Goal: Transaction & Acquisition: Book appointment/travel/reservation

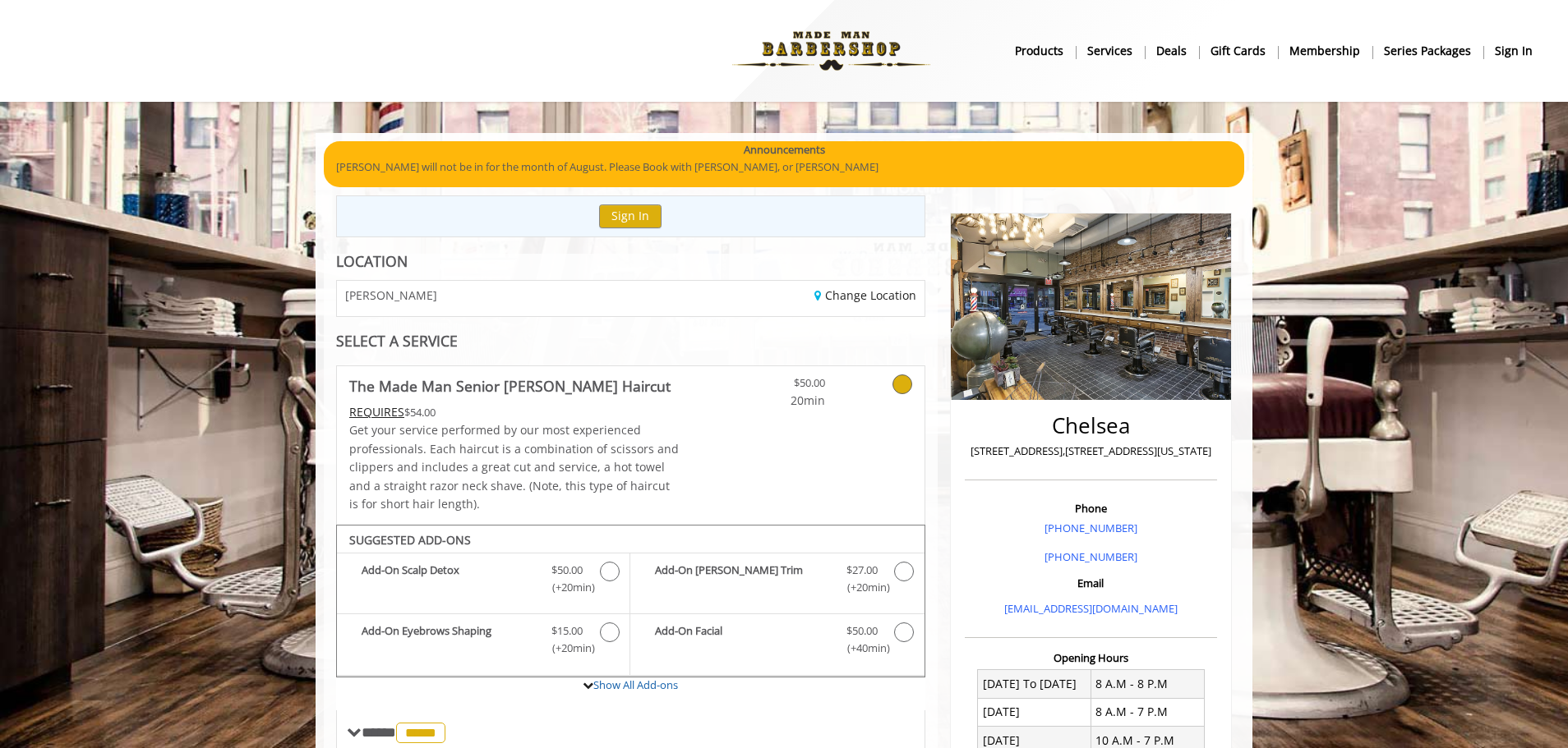
scroll to position [452, 0]
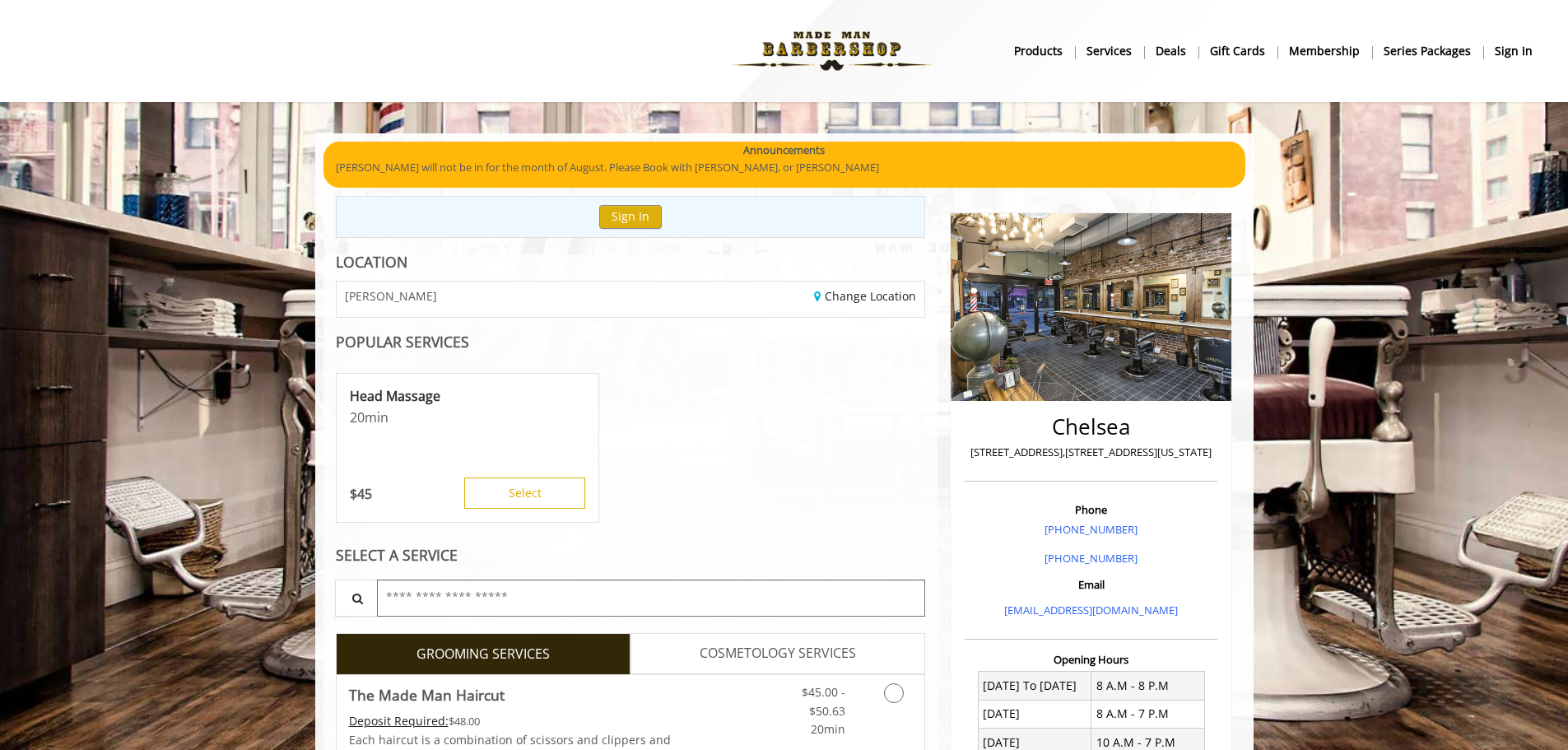
click at [684, 614] on input "text" at bounding box center [651, 598] width 549 height 37
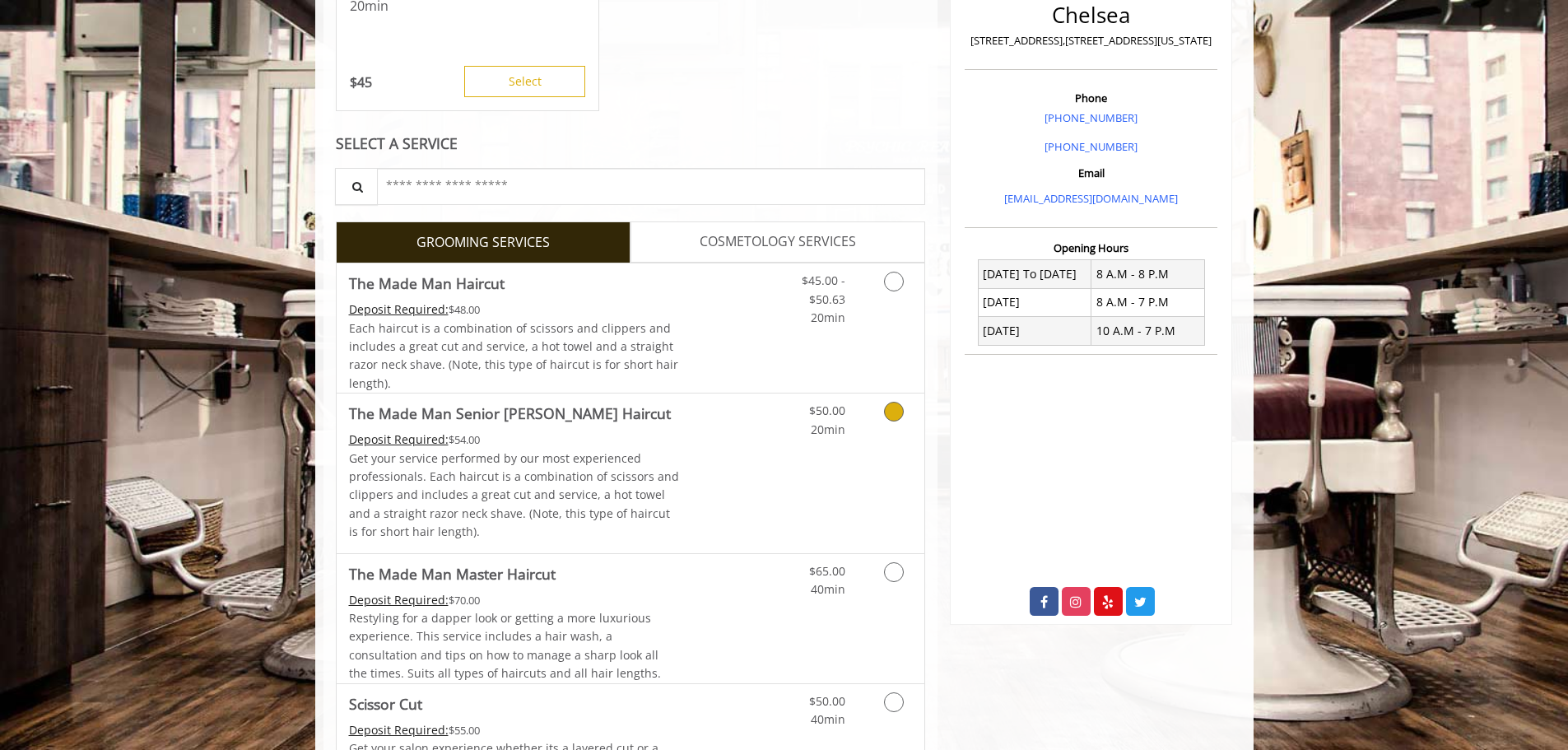
click at [634, 499] on p "Get your service performed by our most experienced professionals. Each haircut …" at bounding box center [514, 495] width 331 height 92
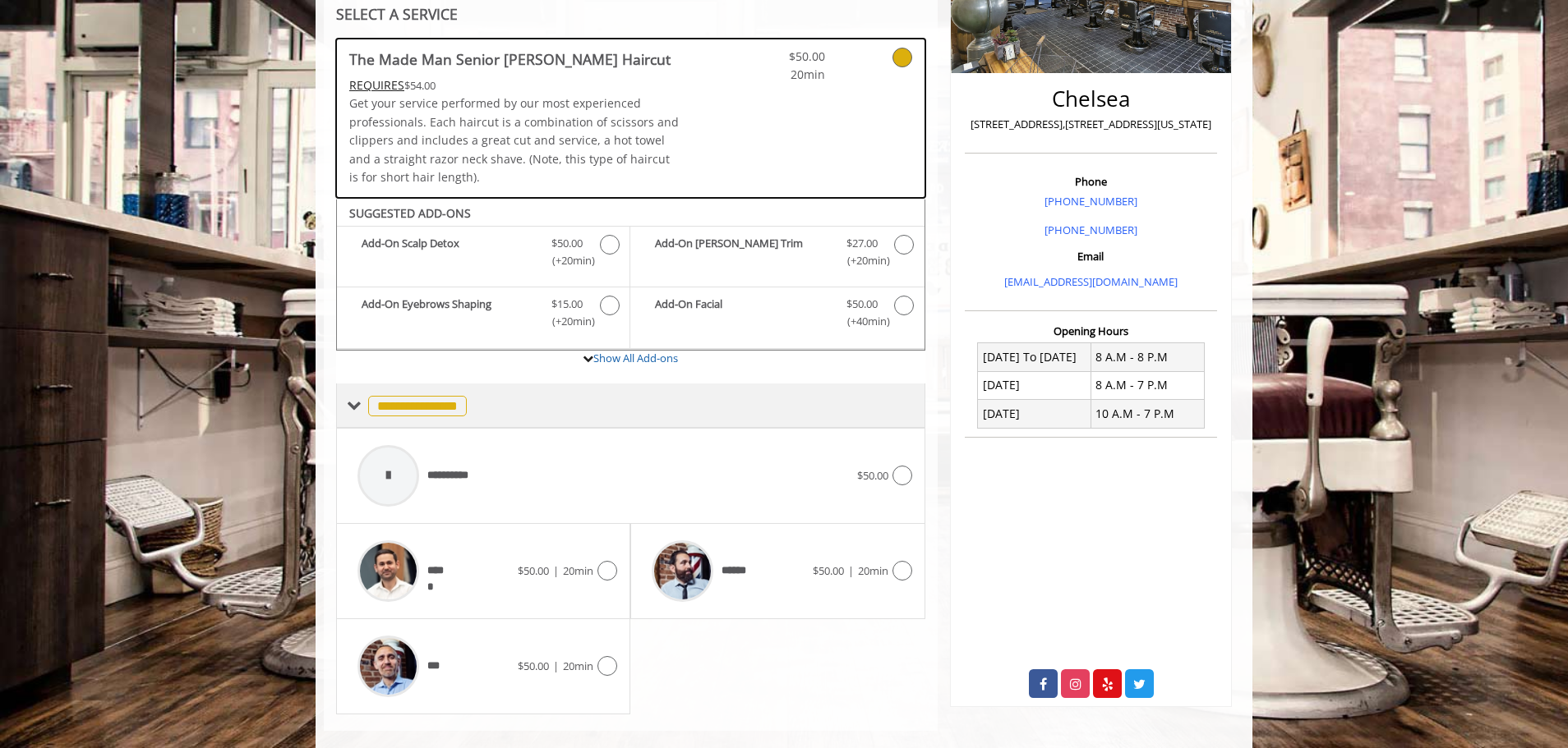
scroll to position [350, 0]
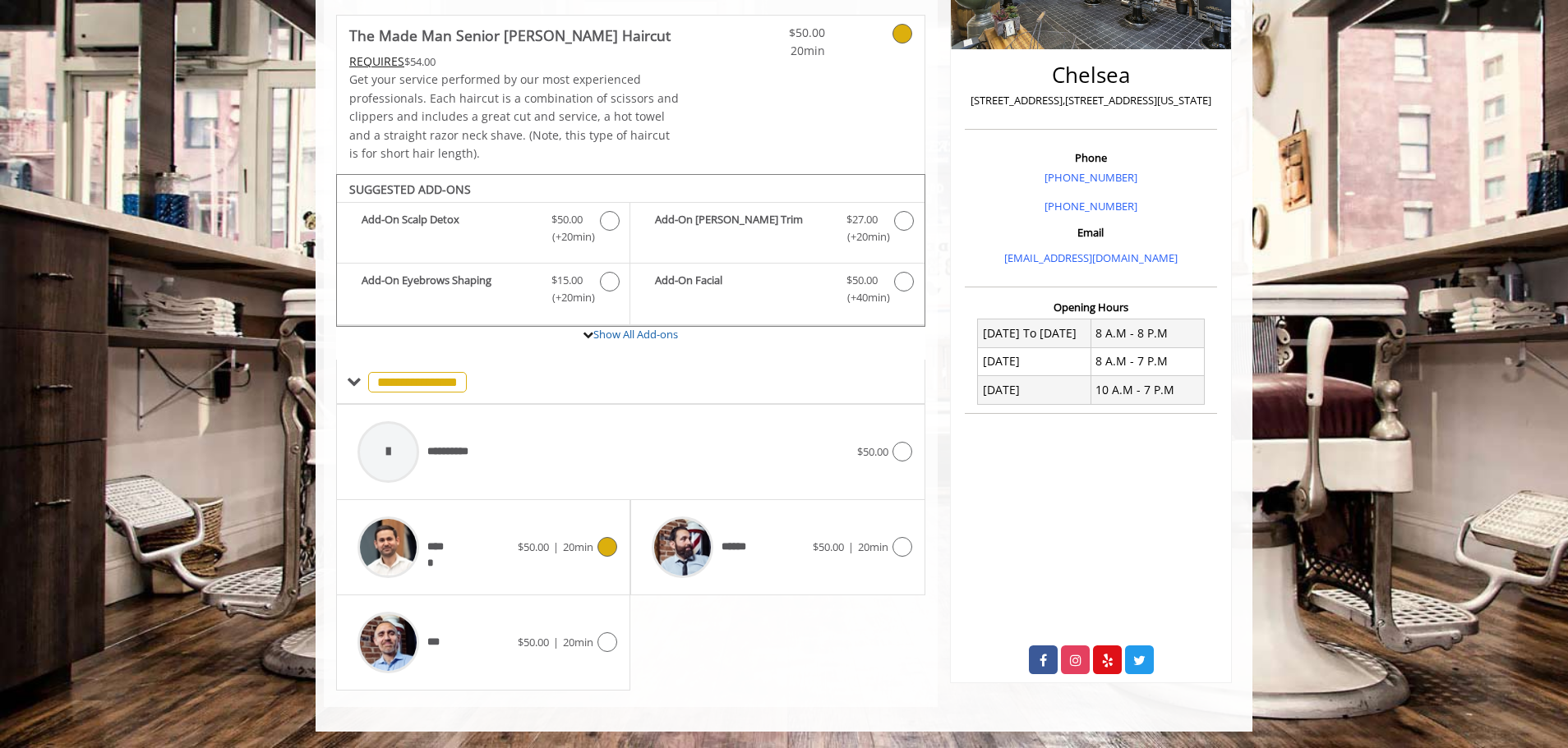
click at [532, 537] on div "$50.00 | 20min" at bounding box center [568, 547] width 99 height 20
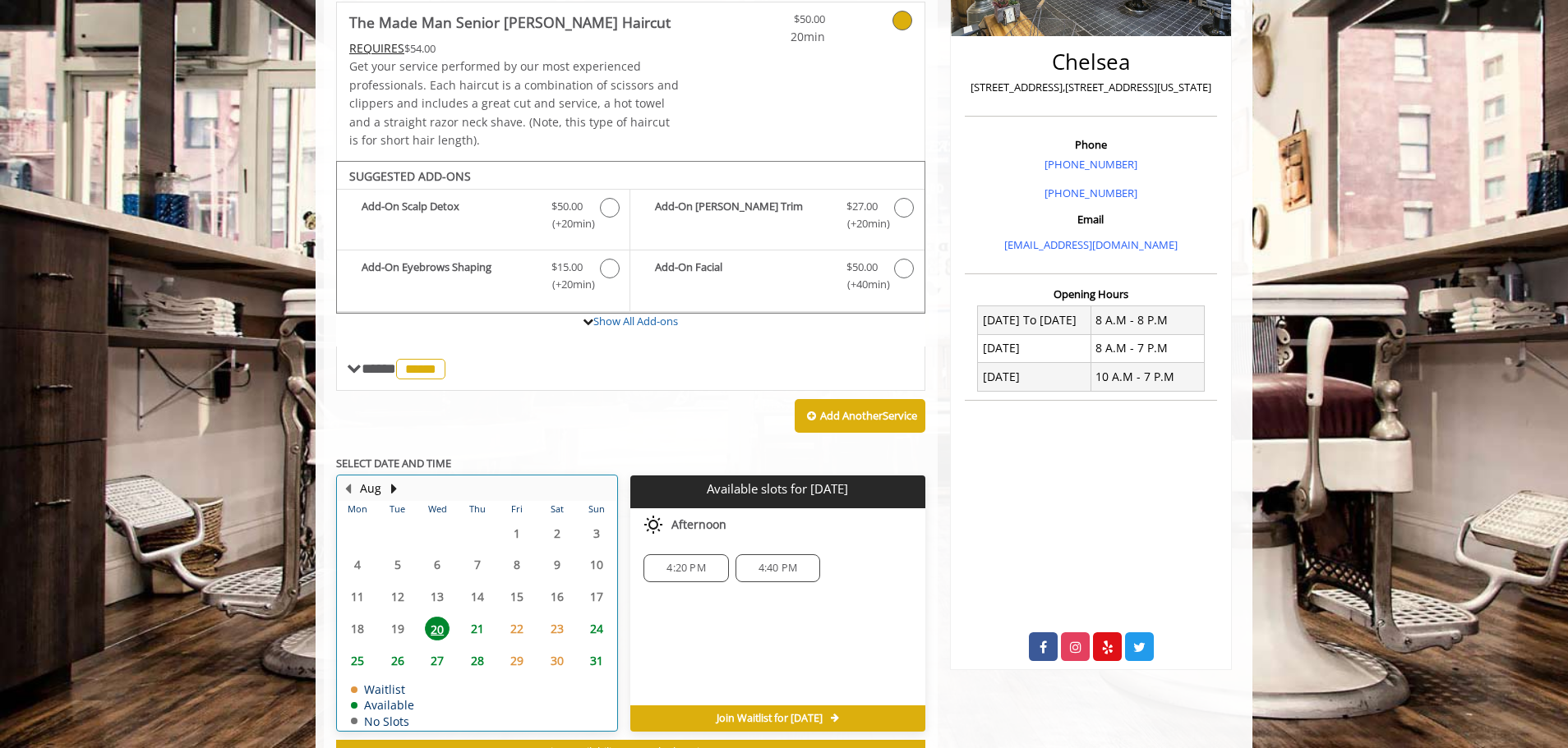
scroll to position [428, 0]
click at [475, 647] on table "Mon Tue Wed Thu Fri Sat Sun 28 29 30 31 1 2 3 4 5 6 7 8 9 10 11 12 13 14 15 16 …" at bounding box center [477, 615] width 279 height 229
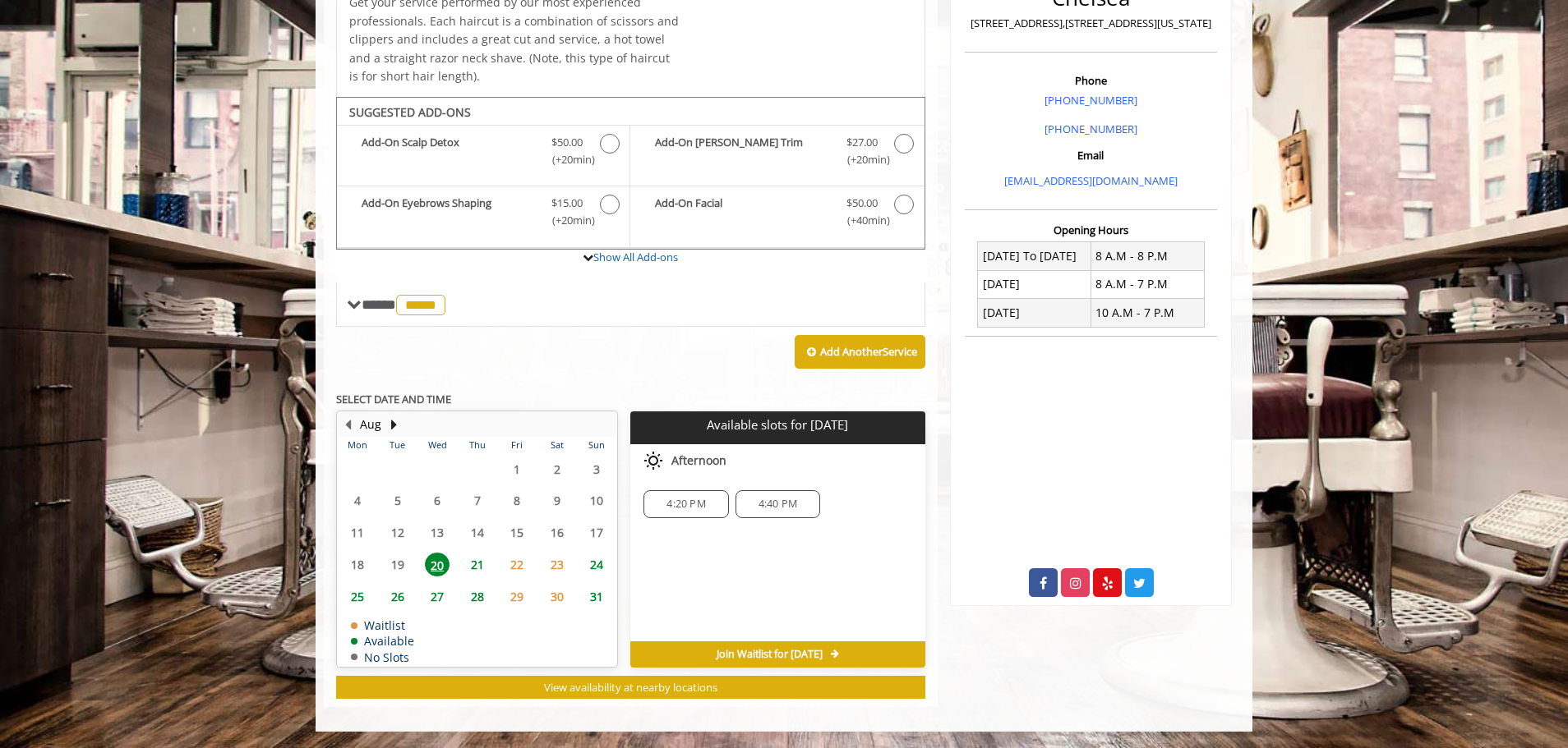
click at [478, 565] on span "21" at bounding box center [477, 565] width 25 height 24
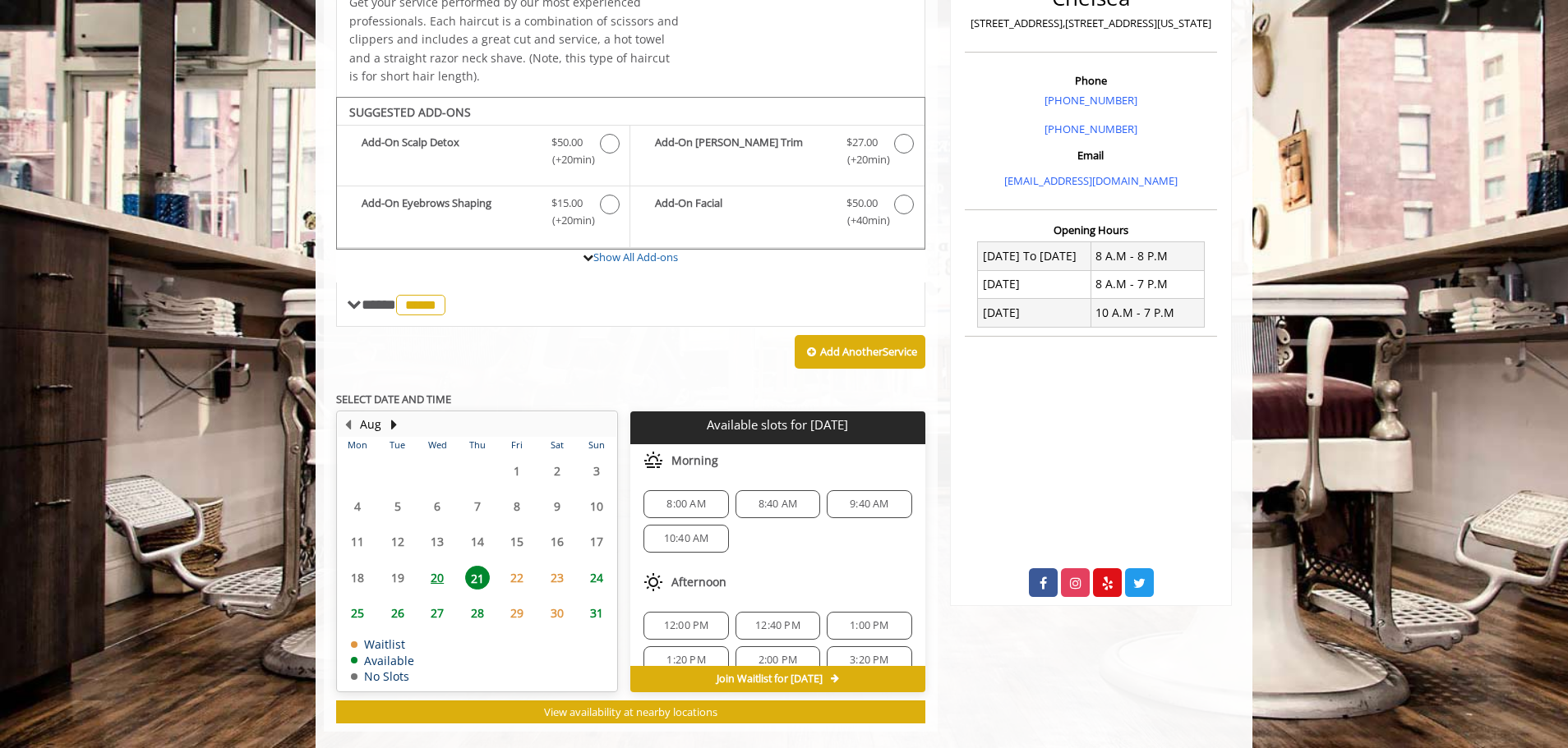
scroll to position [452, 0]
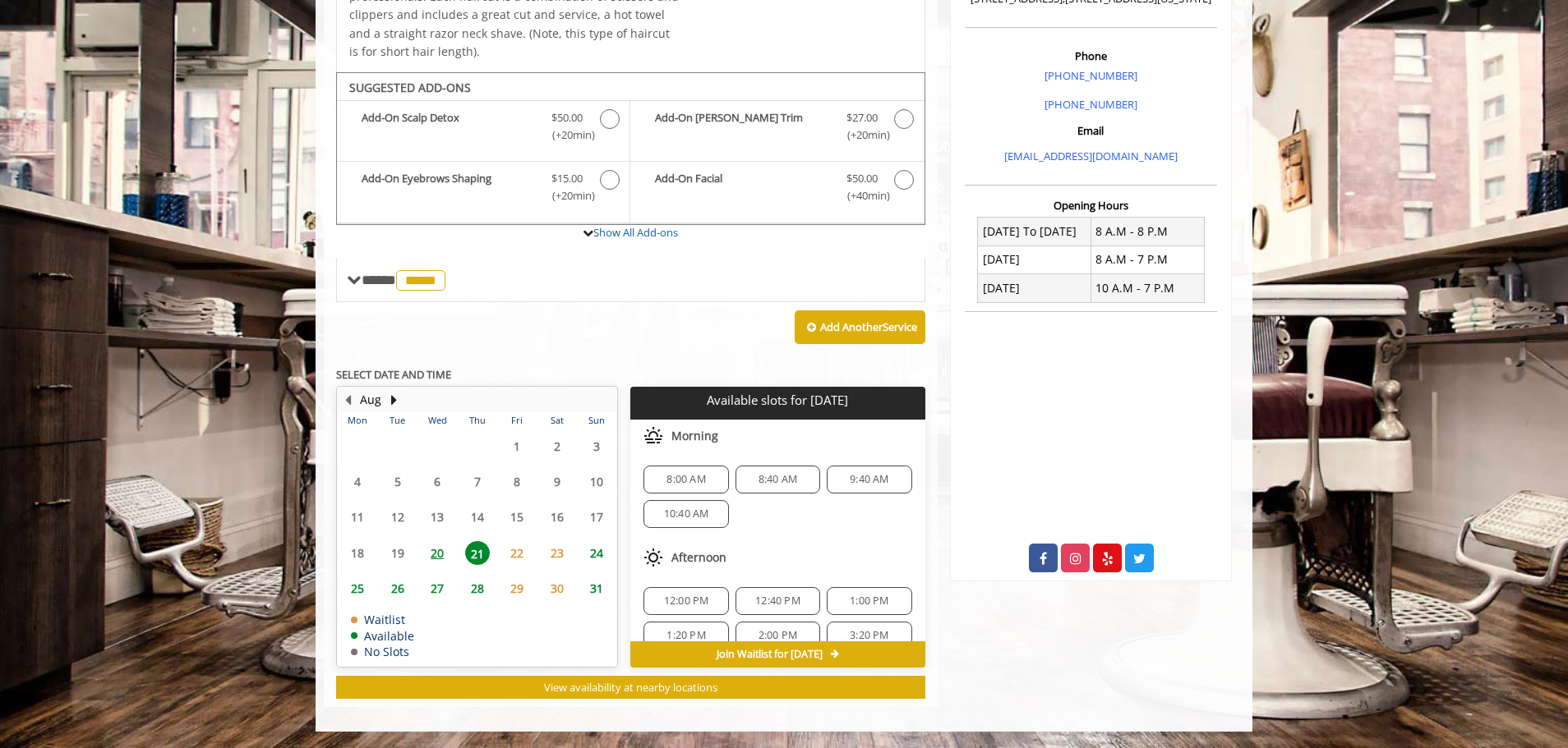
click at [682, 482] on span "8:00 AM" at bounding box center [685, 479] width 39 height 13
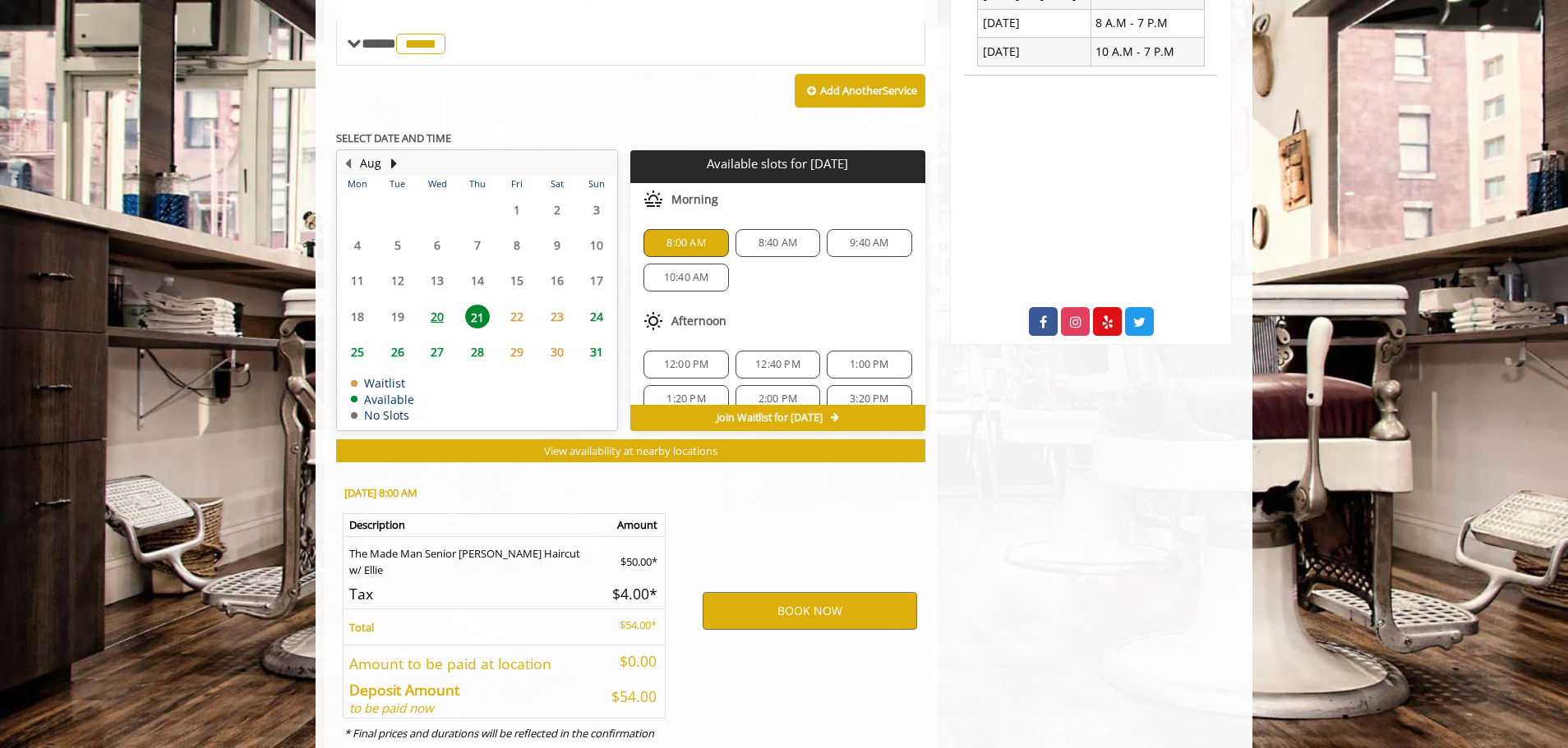
scroll to position [750, 0]
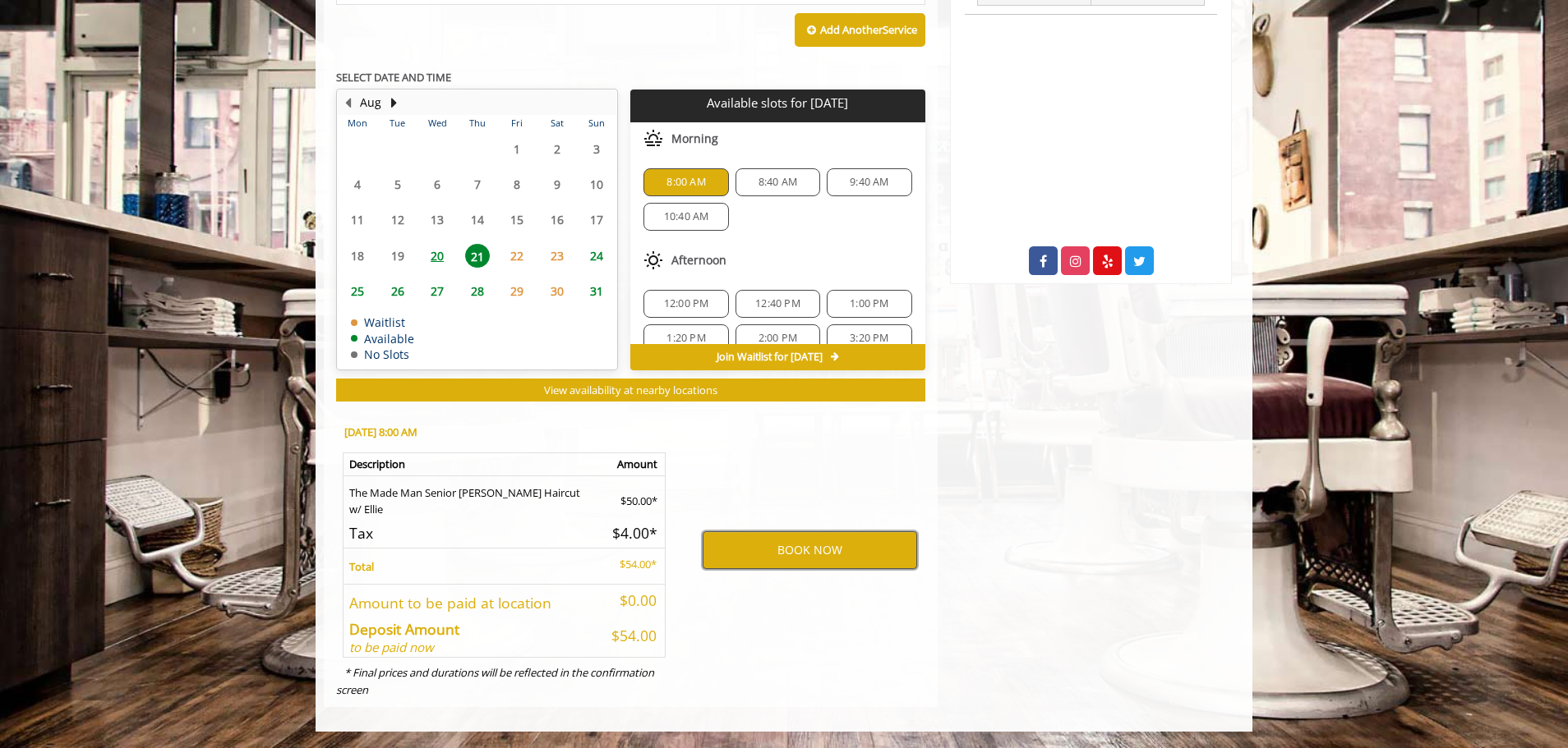
click at [805, 549] on button "BOOK NOW" at bounding box center [809, 550] width 214 height 38
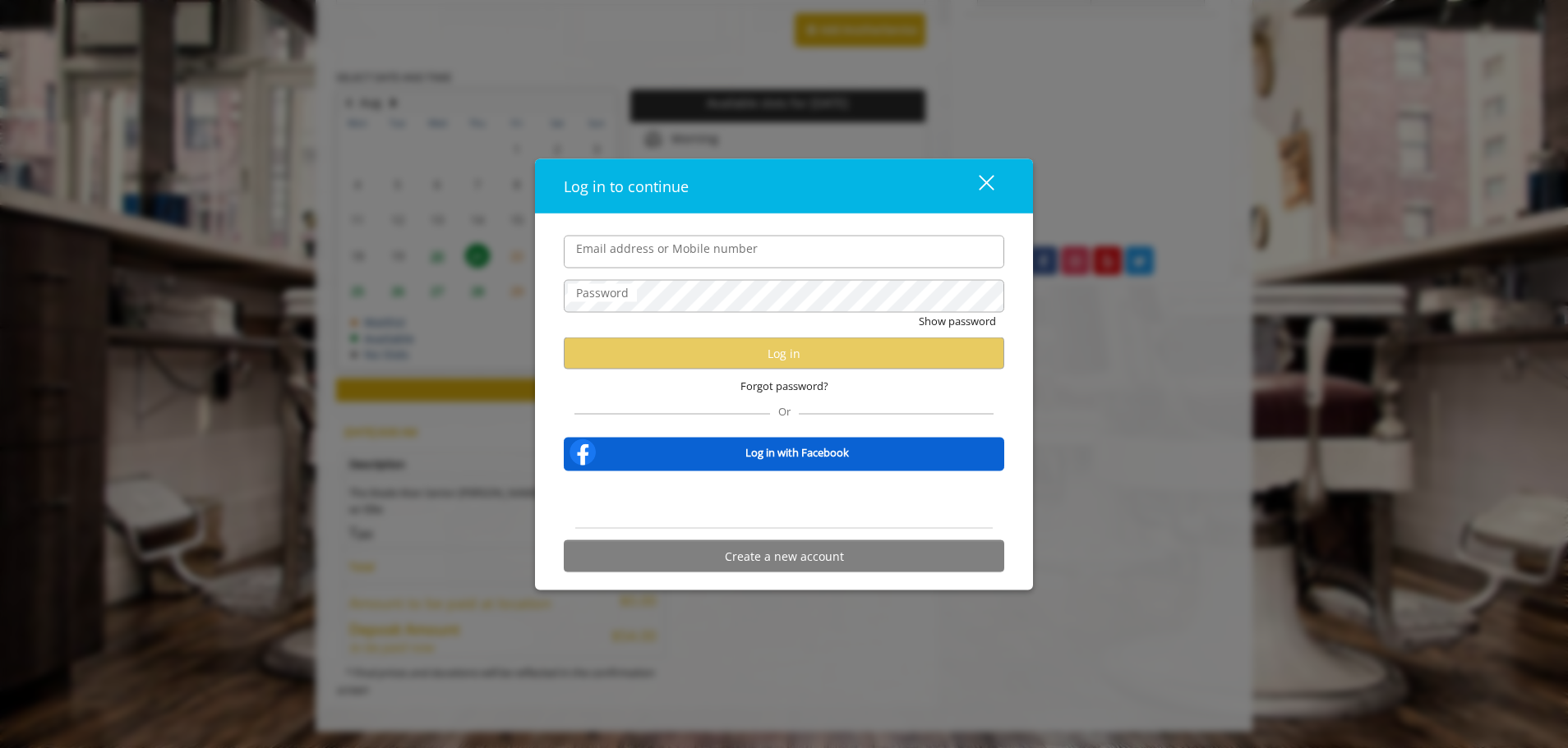
click at [683, 239] on label "Email address or Mobile number" at bounding box center [666, 248] width 198 height 18
click at [683, 235] on input "Email address or Mobile number" at bounding box center [784, 251] width 441 height 33
click at [679, 249] on input "Email address or Mobile number" at bounding box center [784, 251] width 441 height 33
type input "**********"
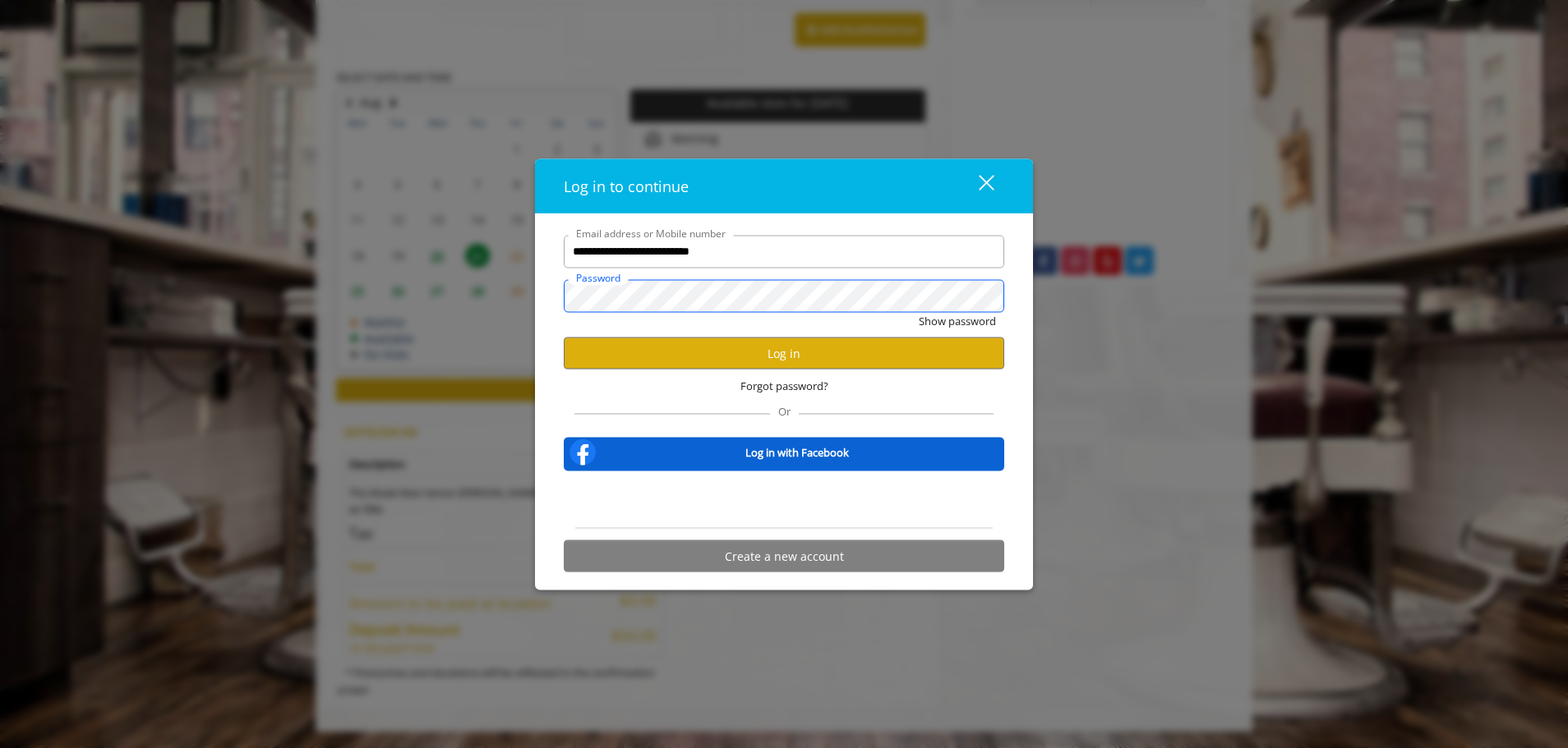
click at [919, 312] on button "Show password" at bounding box center [958, 320] width 77 height 17
click at [756, 361] on button "Log in" at bounding box center [784, 353] width 441 height 32
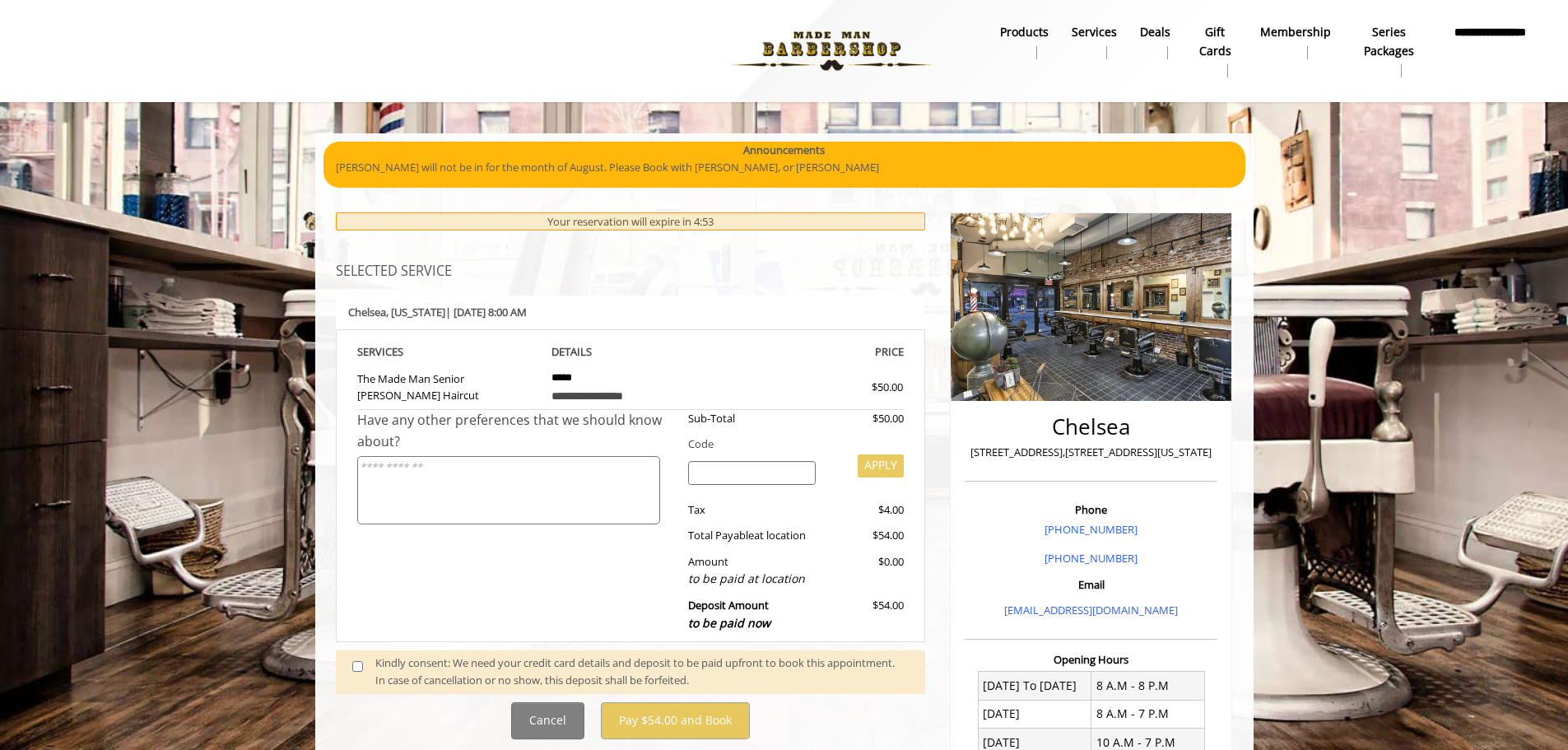
click at [374, 675] on span at bounding box center [364, 672] width 49 height 34
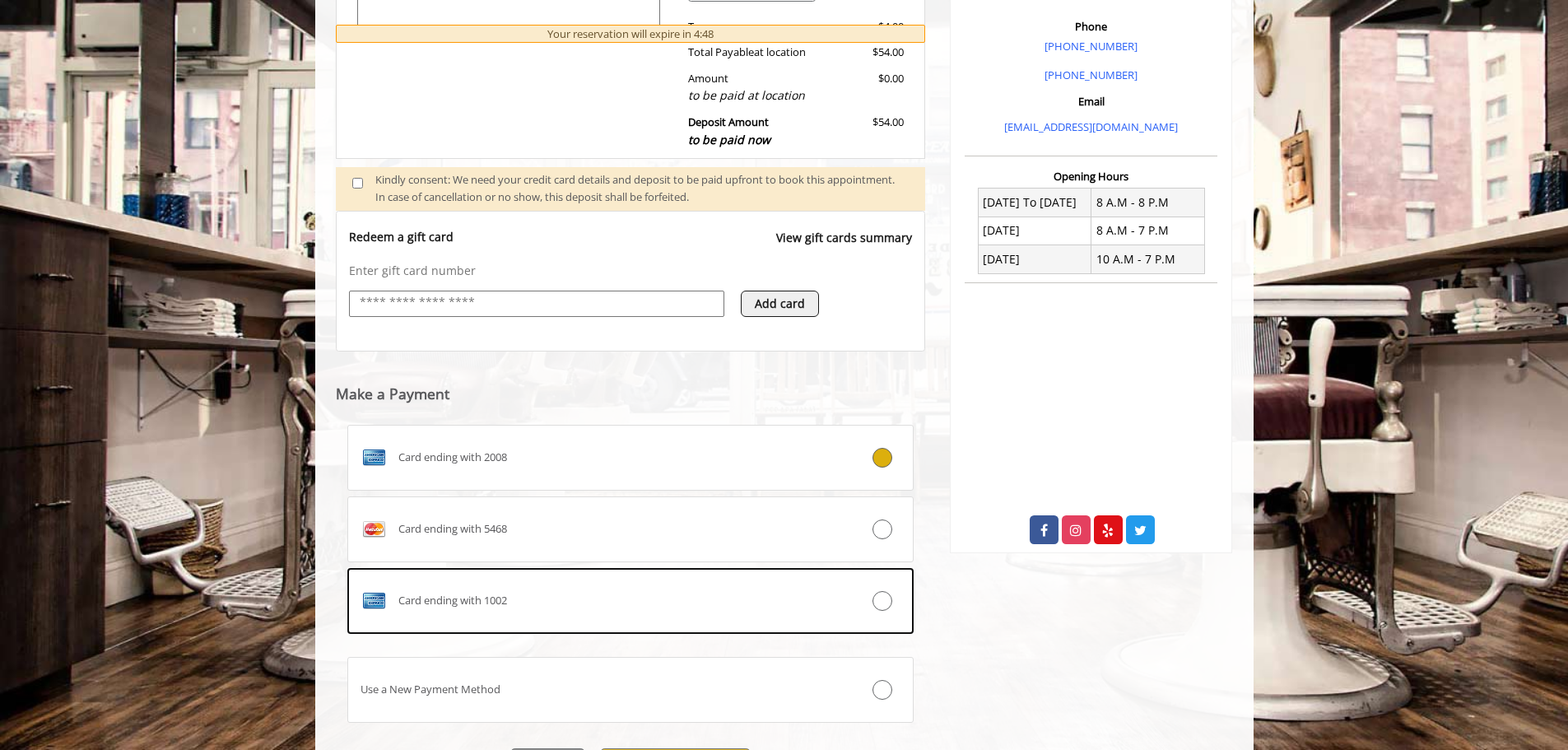
scroll to position [489, 0]
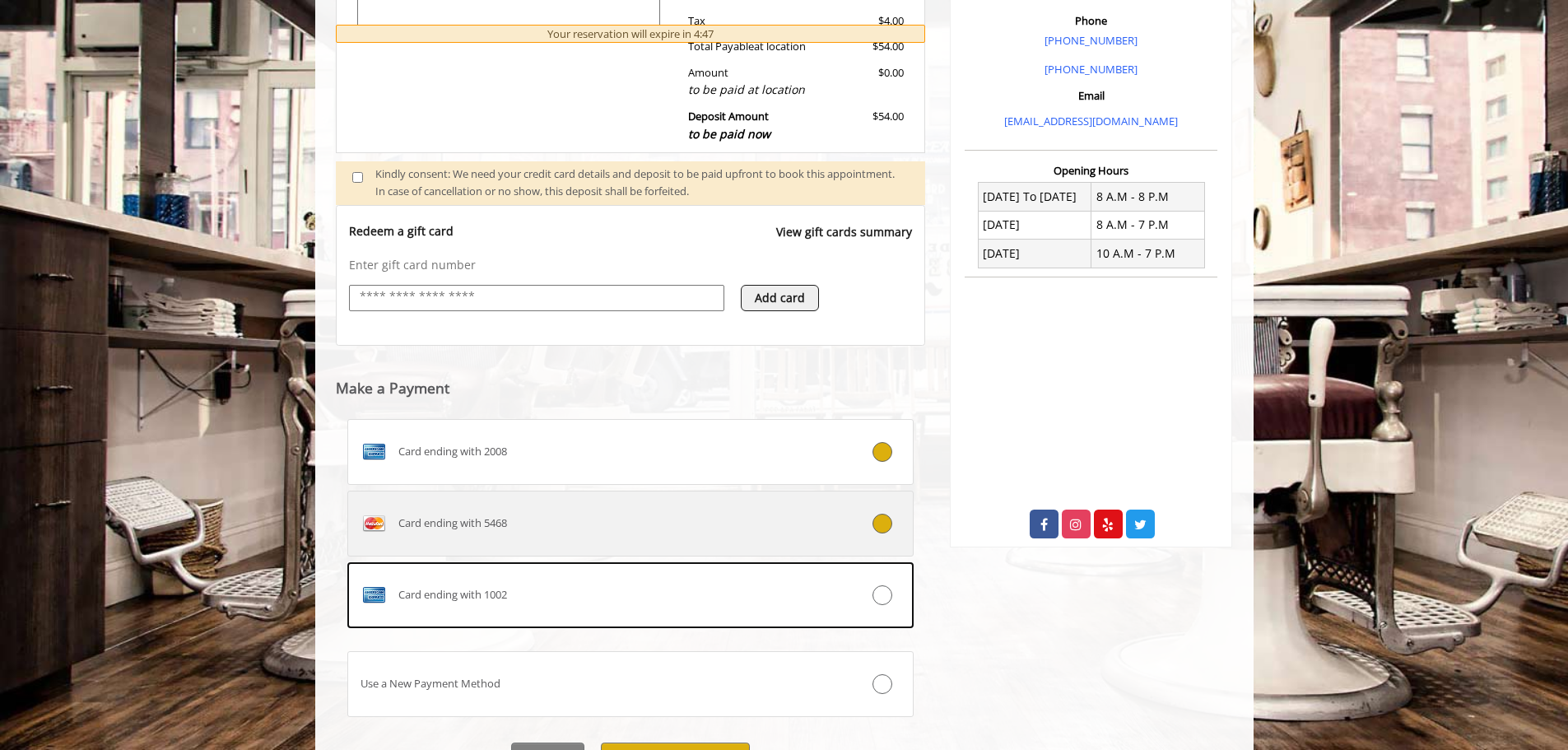
click at [767, 521] on div "Card ending with 5468" at bounding box center [583, 523] width 471 height 27
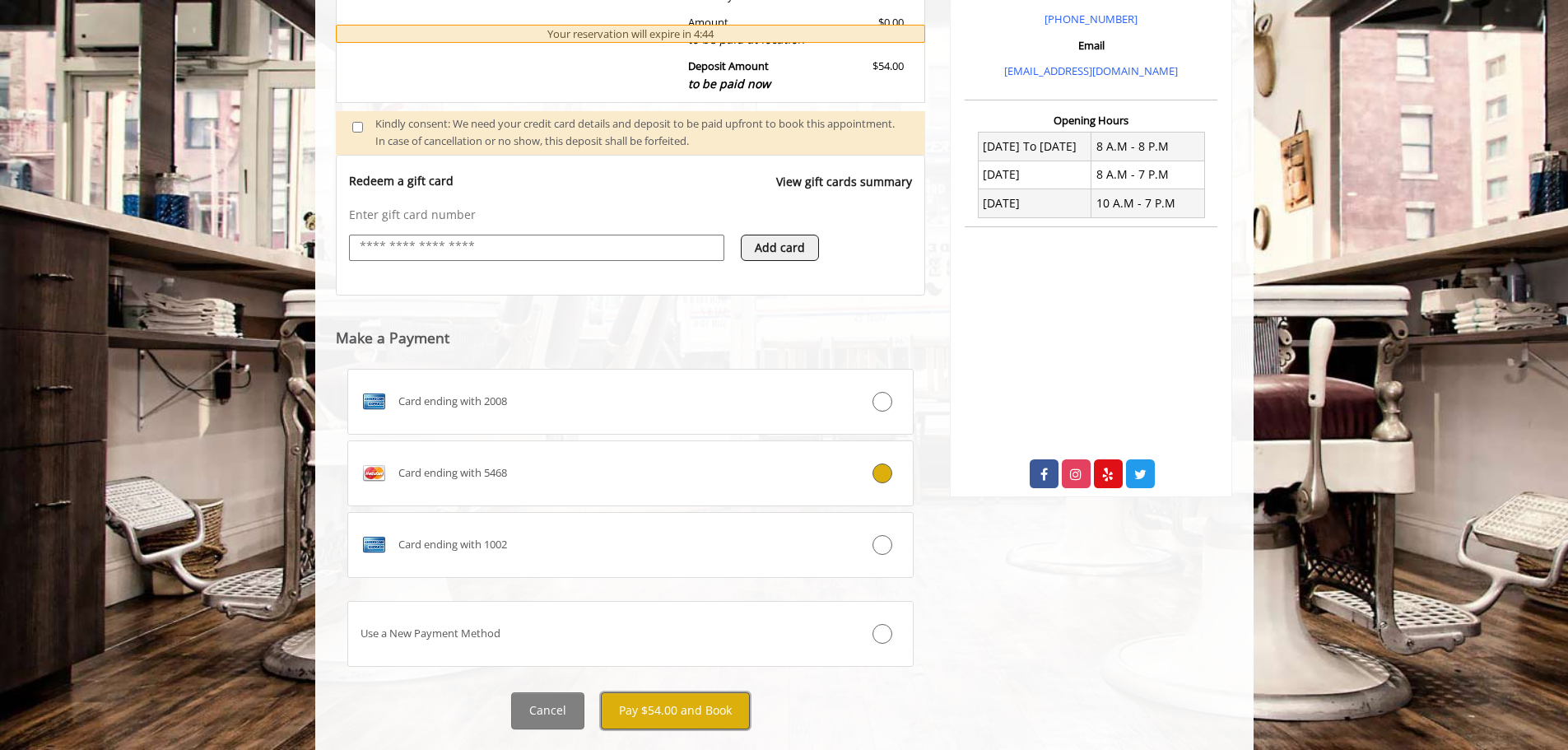
click at [684, 704] on button "Pay $54.00 and Book" at bounding box center [675, 710] width 149 height 37
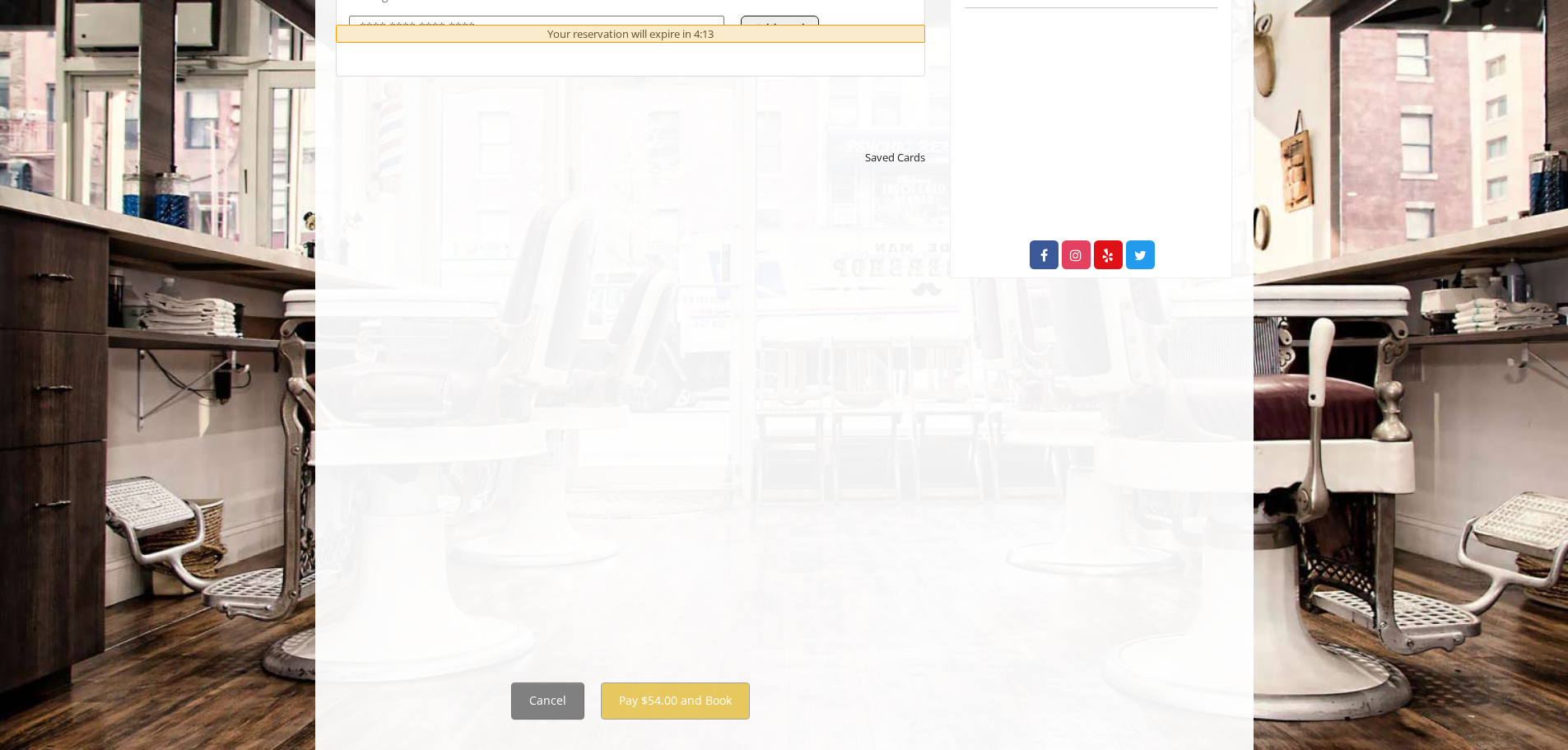
scroll to position [785, 0]
